Goal: Information Seeking & Learning: Learn about a topic

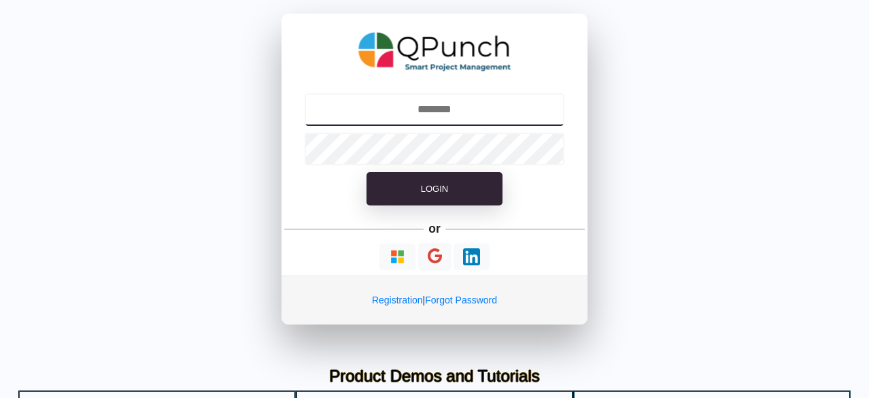
click at [432, 101] on input "text" at bounding box center [435, 109] width 260 height 33
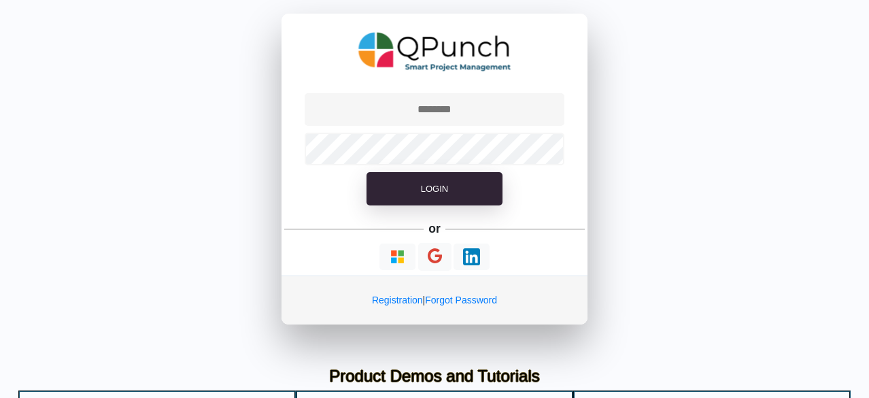
click at [416, 127] on form "Login" at bounding box center [435, 155] width 306 height 130
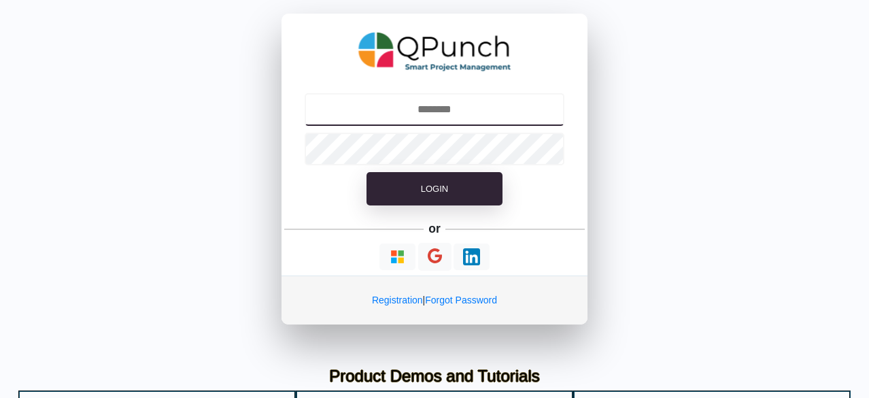
click at [414, 118] on input "text" at bounding box center [435, 109] width 260 height 33
type input "**********"
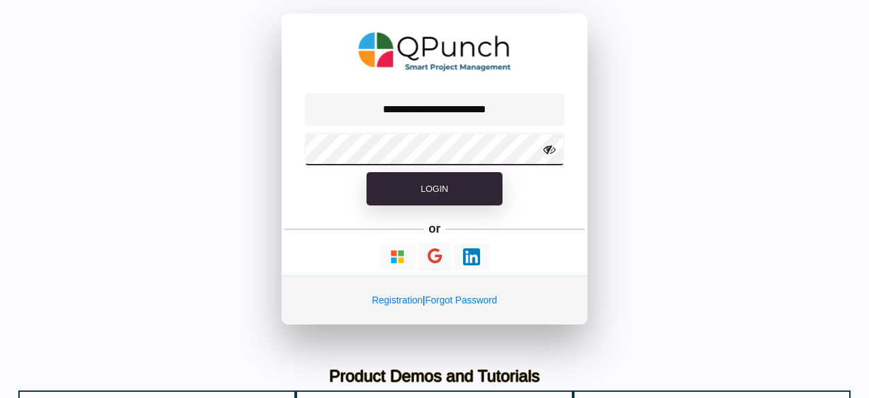
click at [367, 172] on button "Login" at bounding box center [435, 189] width 136 height 34
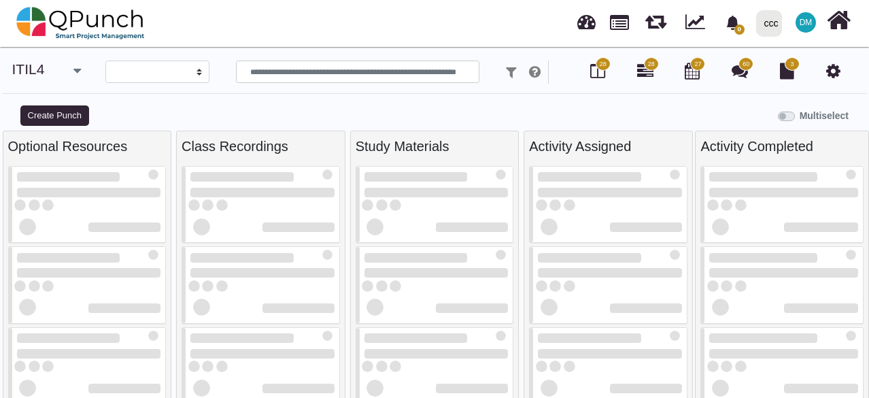
select select
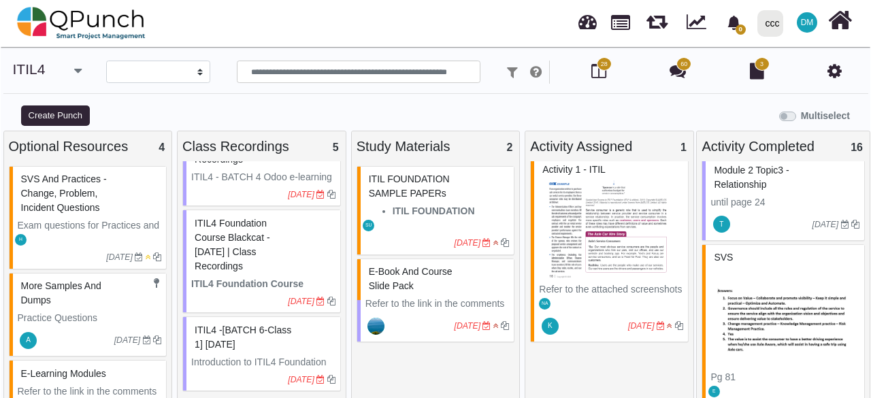
scroll to position [10, 0]
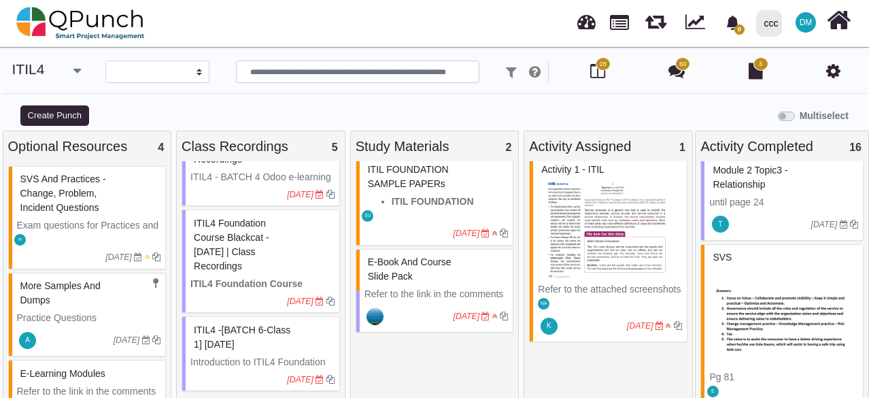
click at [411, 180] on span "ITIL FOUNDATION SAMPLE PAPERs" at bounding box center [408, 176] width 81 height 25
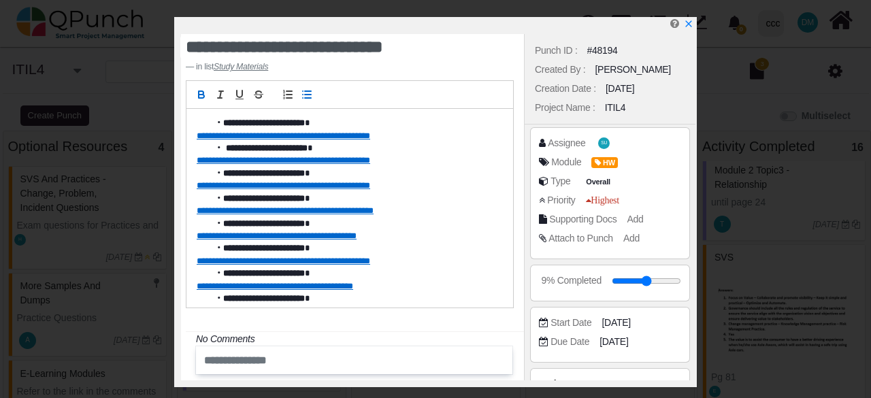
click at [246, 135] on link "**********" at bounding box center [283, 135] width 173 height 9
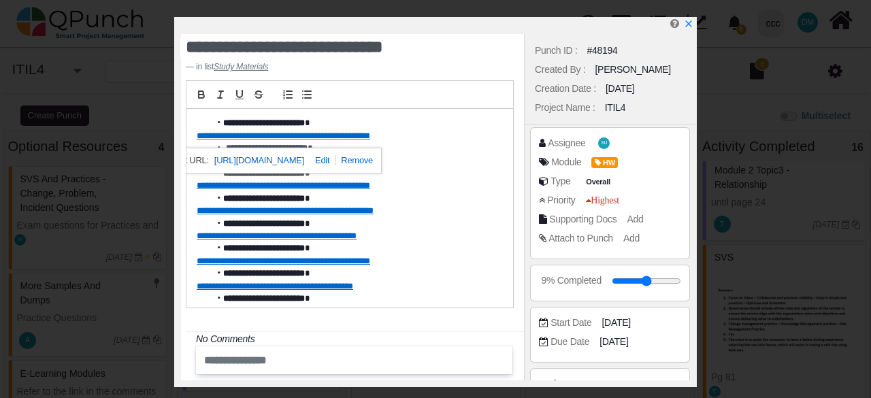
click at [258, 164] on link "[URL][DOMAIN_NAME]" at bounding box center [259, 161] width 90 height 18
click at [691, 25] on icon "x" at bounding box center [687, 24] width 11 height 11
